Goal: Task Accomplishment & Management: Use online tool/utility

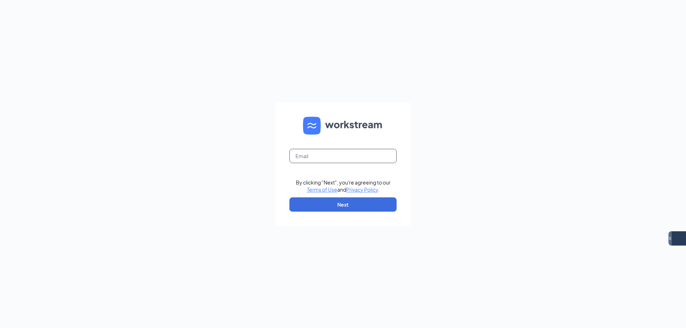
click at [337, 156] on input "text" at bounding box center [342, 156] width 107 height 14
type input "eastmesa.culvers@gmail.com"
click at [348, 211] on button "Next" at bounding box center [342, 205] width 107 height 14
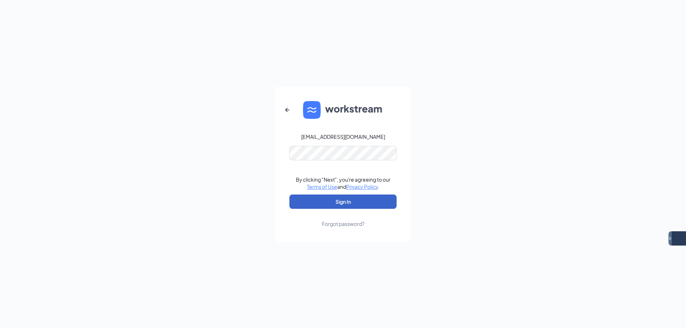
click at [345, 203] on button "Sign In" at bounding box center [342, 202] width 107 height 14
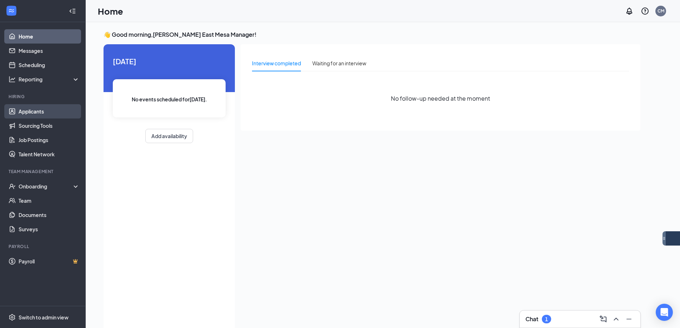
click at [43, 111] on link "Applicants" at bounding box center [49, 111] width 61 height 14
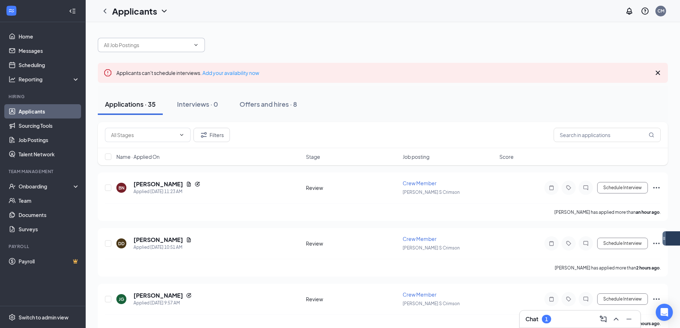
click at [133, 44] on input "text" at bounding box center [147, 45] width 86 height 8
type input "k"
type input "c"
type input "k"
click at [288, 39] on div at bounding box center [383, 41] width 570 height 21
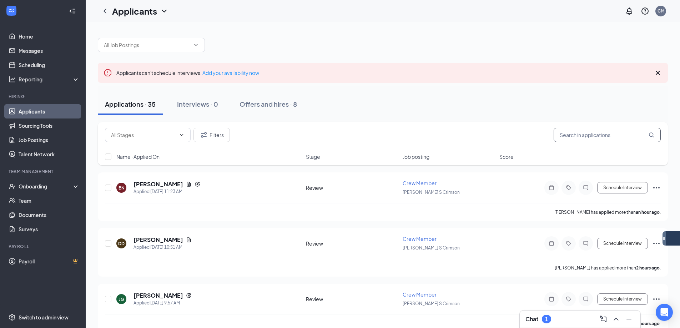
click at [579, 136] on input "text" at bounding box center [607, 135] width 107 height 14
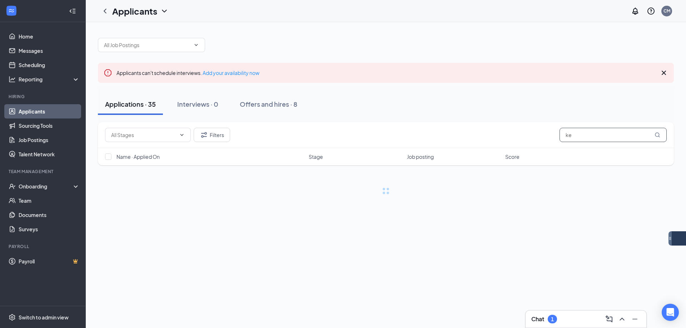
type input "k"
type input "c"
type input "k"
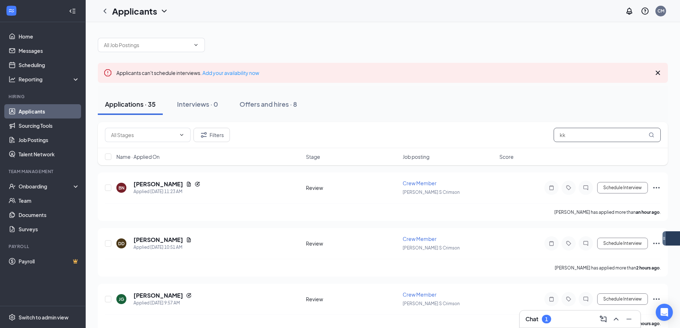
type input "k"
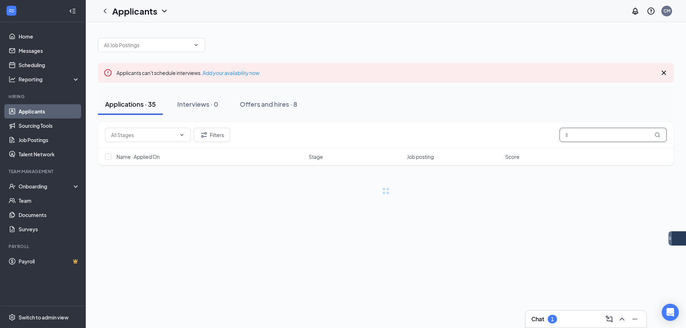
type input "l"
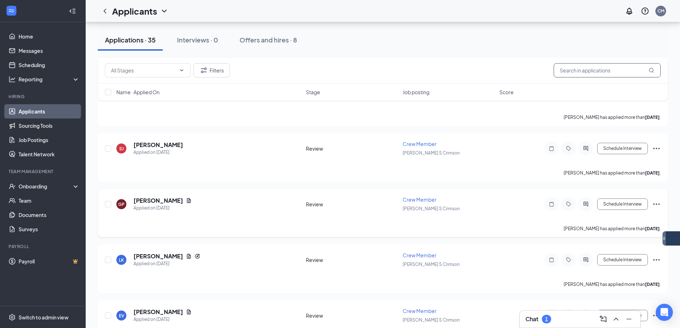
scroll to position [1474, 0]
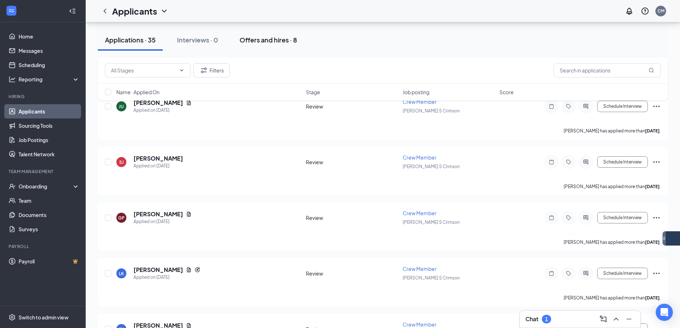
click at [263, 38] on div "Offers and hires · 8" at bounding box center [269, 39] width 58 height 9
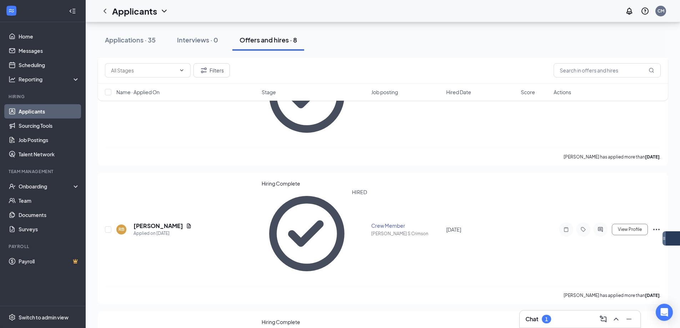
scroll to position [286, 0]
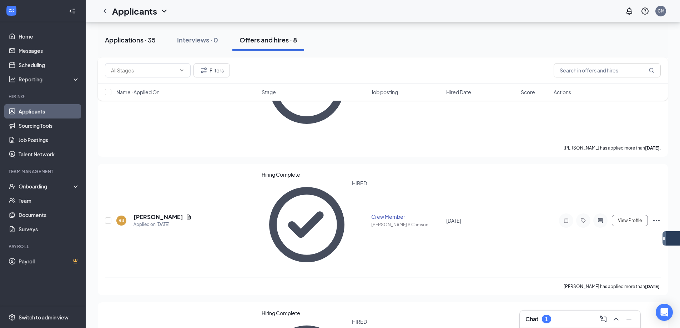
click at [133, 39] on div "Applications · 35" at bounding box center [130, 39] width 51 height 9
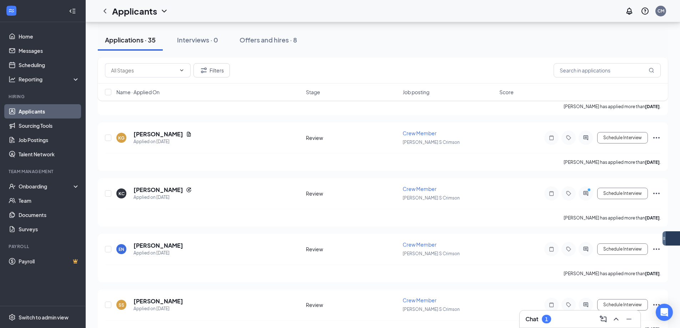
scroll to position [679, 0]
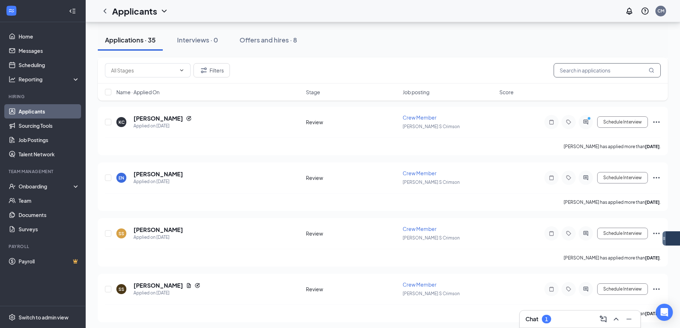
click at [581, 70] on input "text" at bounding box center [607, 70] width 107 height 14
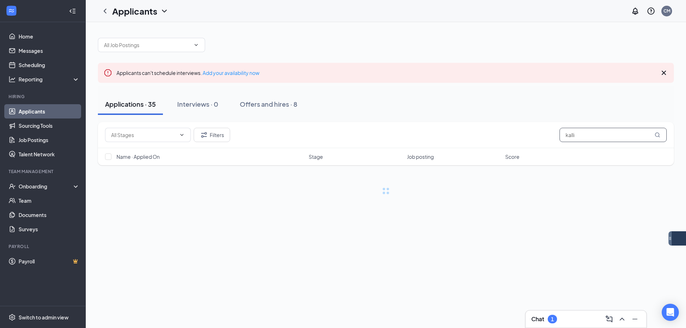
type input "kalli"
drag, startPoint x: 590, startPoint y: 131, endPoint x: 536, endPoint y: 136, distance: 54.1
click at [536, 136] on div "Filters kalli" at bounding box center [385, 135] width 561 height 14
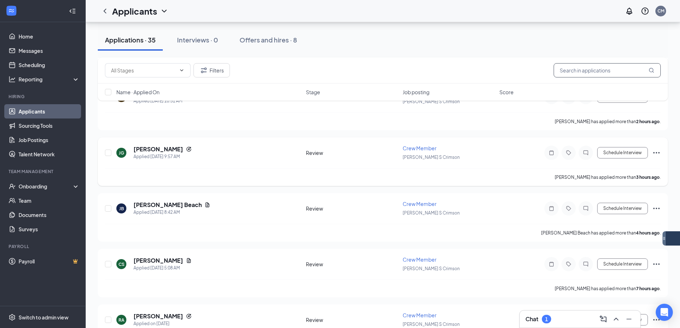
scroll to position [179, 0]
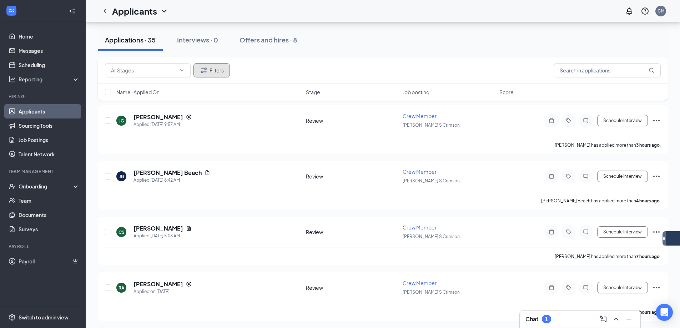
click at [217, 71] on button "Filters" at bounding box center [212, 70] width 36 height 14
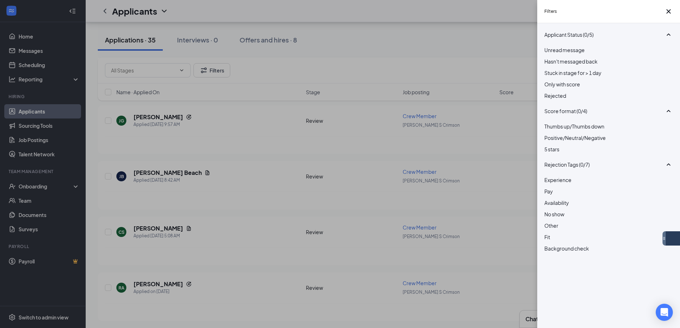
click at [293, 64] on div "Filters Applicant Status (0/5) Unread message Hasn't messaged back Stuck in sta…" at bounding box center [340, 164] width 680 height 328
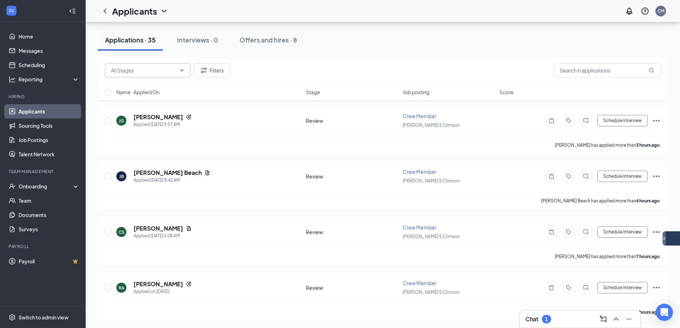
click at [182, 66] on span at bounding box center [148, 70] width 86 height 14
click at [216, 50] on button "Interviews · 0" at bounding box center [197, 39] width 55 height 21
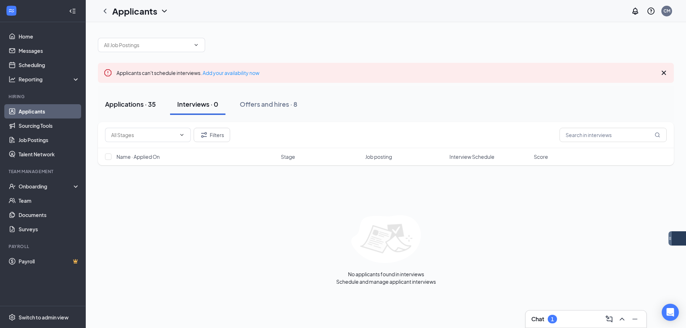
click at [133, 109] on button "Applications · 35" at bounding box center [130, 104] width 65 height 21
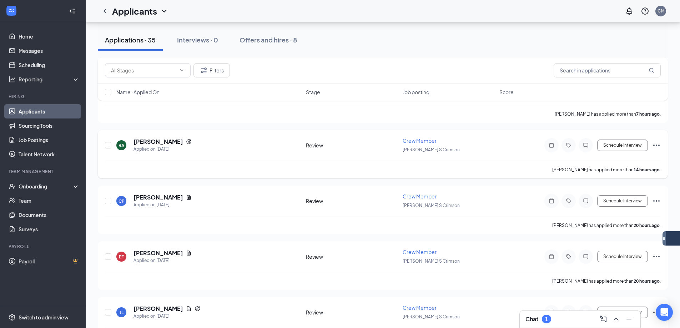
scroll to position [321, 0]
